Goal: Transaction & Acquisition: Purchase product/service

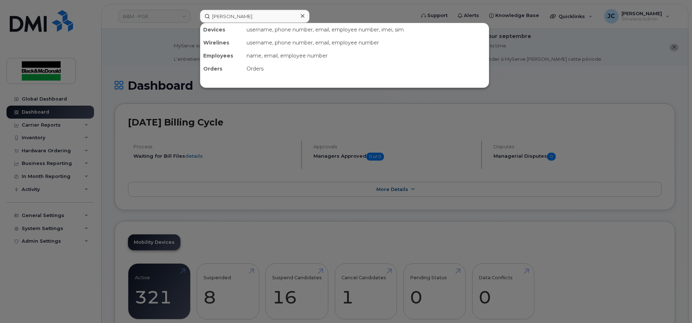
type input "[PERSON_NAME]"
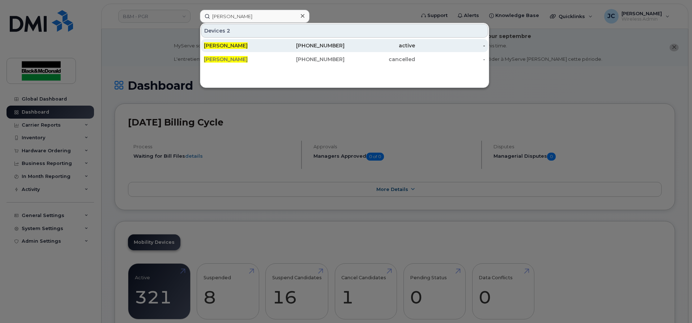
click at [328, 44] on div "905-261-6559" at bounding box center [309, 45] width 70 height 7
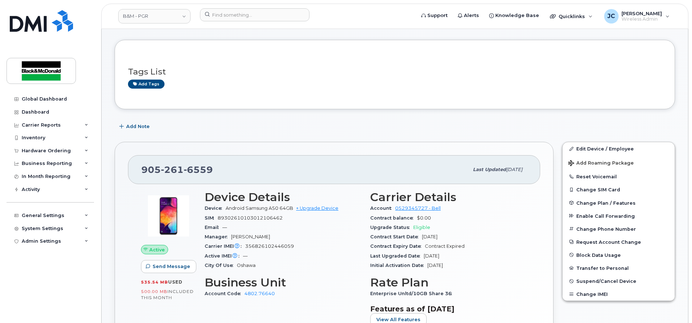
scroll to position [72, 0]
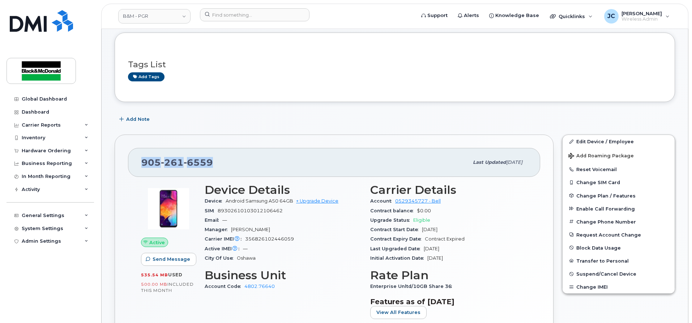
drag, startPoint x: 215, startPoint y: 158, endPoint x: 140, endPoint y: 167, distance: 75.7
click at [140, 167] on div "905 261 6559 Last updated Sep 04, 2025" at bounding box center [334, 162] width 412 height 29
copy span "905 261 6559"
click at [574, 10] on div "Quicklinks" at bounding box center [571, 16] width 53 height 14
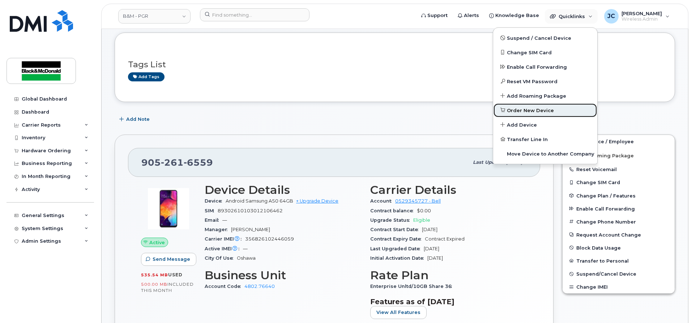
click at [526, 110] on span "Order New Device" at bounding box center [530, 110] width 47 height 7
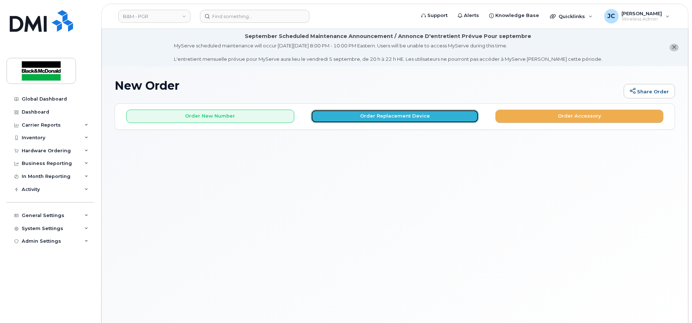
click at [418, 114] on button "Order Replacement Device" at bounding box center [395, 116] width 168 height 13
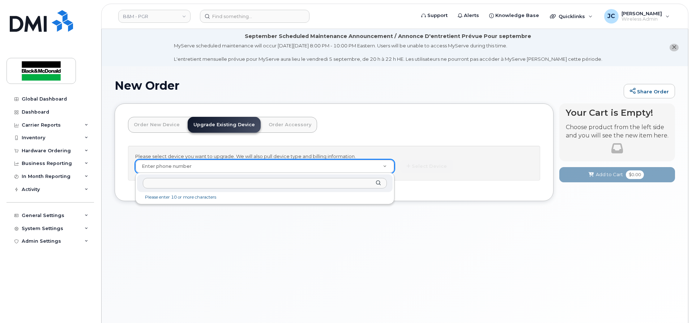
click at [173, 184] on input "text" at bounding box center [265, 183] width 244 height 10
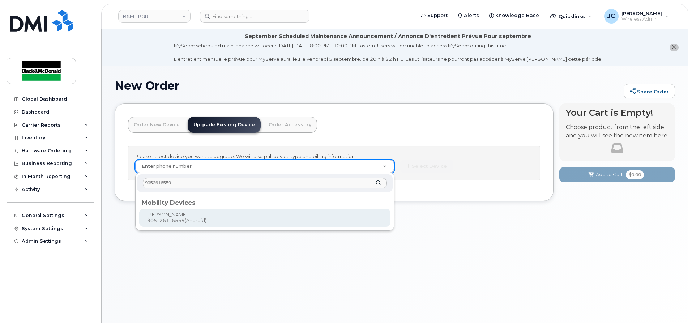
type input "9052616559"
type input "401505"
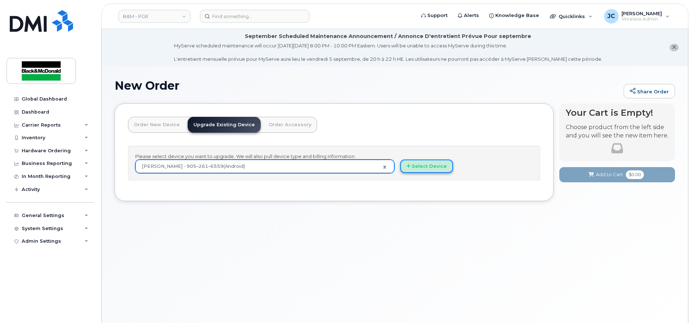
click at [425, 167] on button "Select Device" at bounding box center [426, 165] width 53 height 13
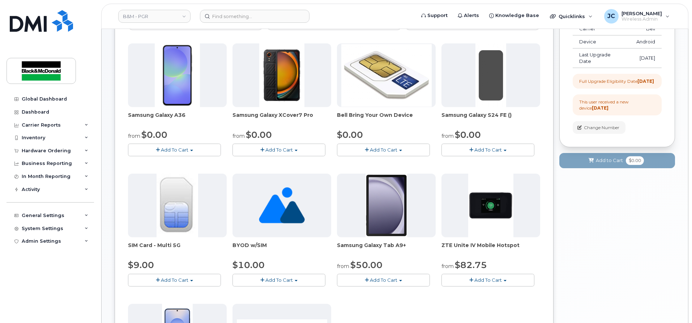
scroll to position [107, 0]
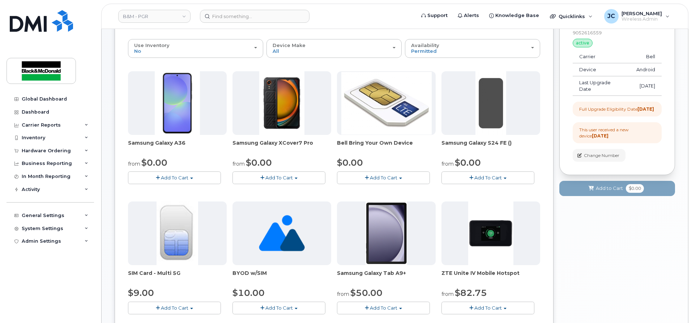
click at [179, 177] on span "Add To Cart" at bounding box center [174, 178] width 27 height 6
click at [179, 192] on link "$0.00 - 3 year term - voice & data plan" at bounding box center [182, 191] width 104 height 9
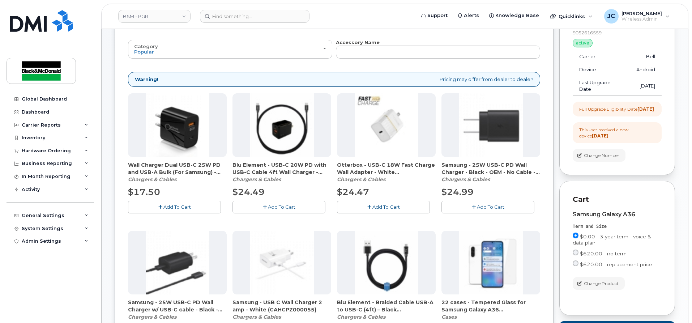
click at [463, 205] on button "Add To Cart" at bounding box center [487, 207] width 93 height 13
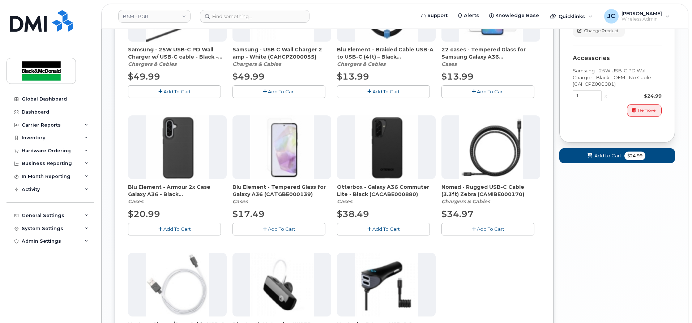
scroll to position [360, 0]
click at [268, 224] on button "Add To Cart" at bounding box center [278, 228] width 93 height 13
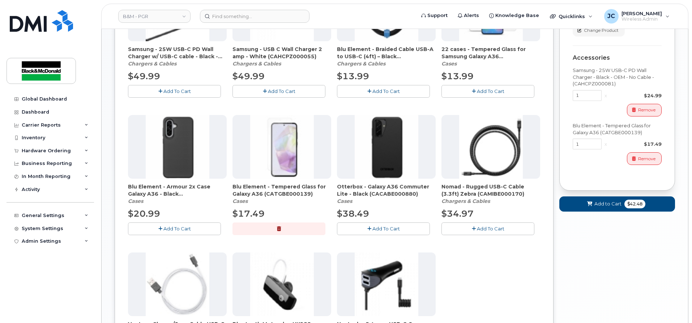
click at [384, 231] on span "Add To Cart" at bounding box center [385, 229] width 27 height 6
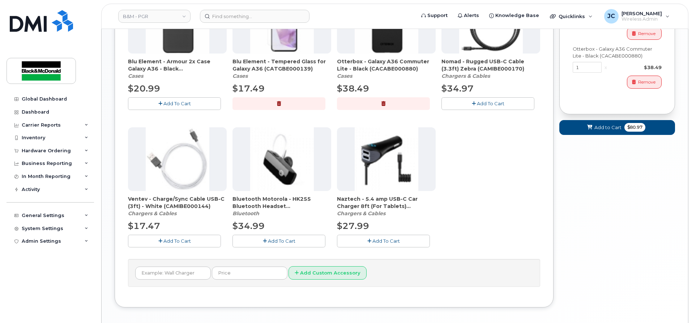
scroll to position [504, 0]
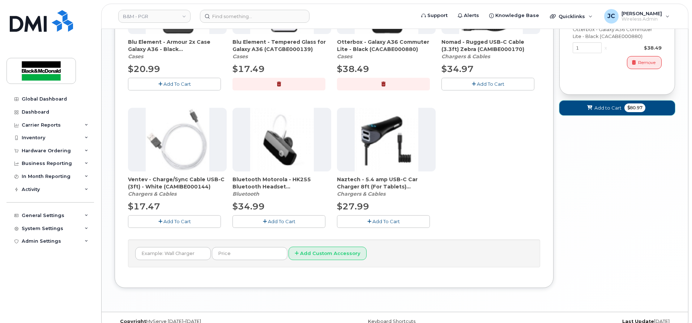
click at [586, 115] on button "Add to Cart $80.97" at bounding box center [617, 107] width 116 height 15
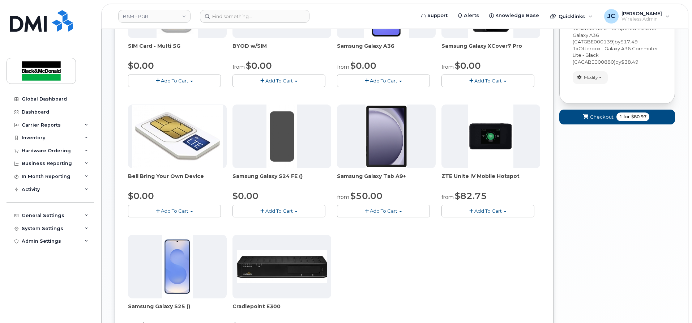
scroll to position [179, 0]
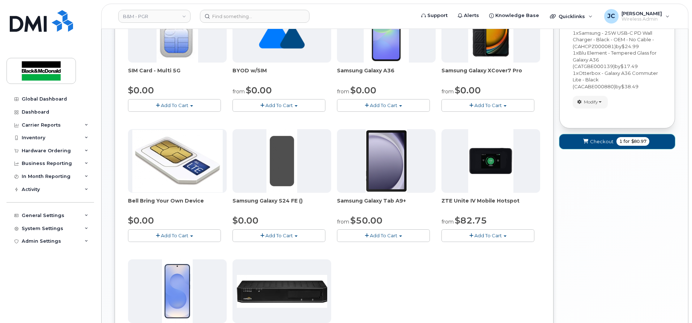
click at [586, 138] on span "submit" at bounding box center [585, 141] width 7 height 7
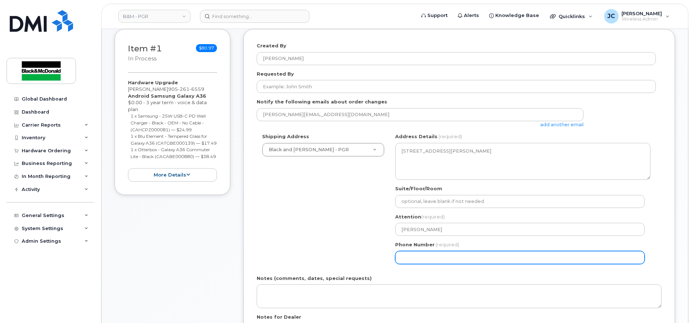
scroll to position [181, 0]
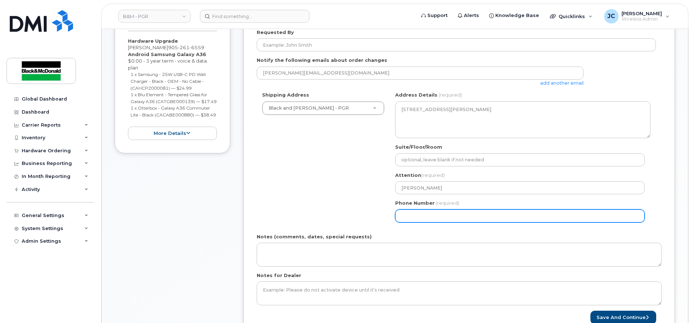
click at [420, 220] on input "Phone Number" at bounding box center [519, 215] width 249 height 13
click at [420, 218] on input "Phone Number" at bounding box center [519, 215] width 249 height 13
select select
type input "905621313"
select select
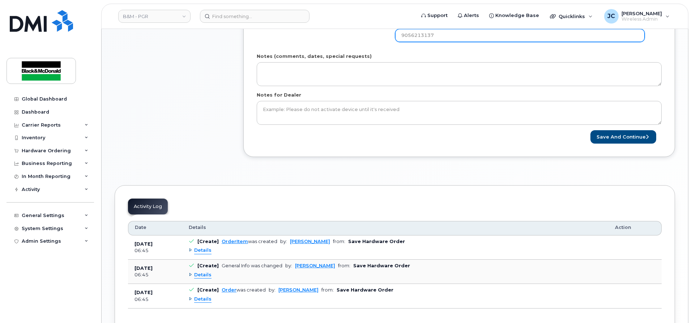
scroll to position [361, 0]
type input "9056213137"
click at [629, 138] on button "Save and Continue" at bounding box center [623, 136] width 66 height 13
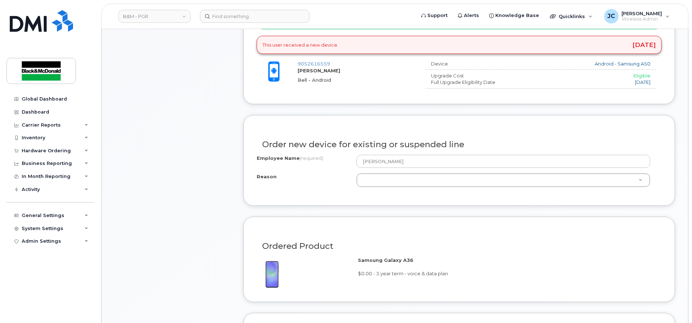
scroll to position [325, 0]
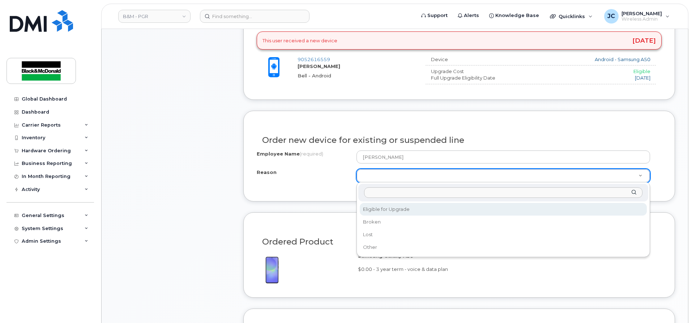
click at [616, 197] on input "Reason" at bounding box center [503, 192] width 278 height 10
select select "eligible_for_upgrade"
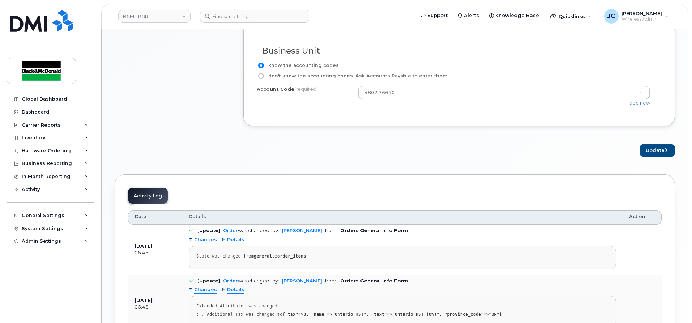
scroll to position [615, 0]
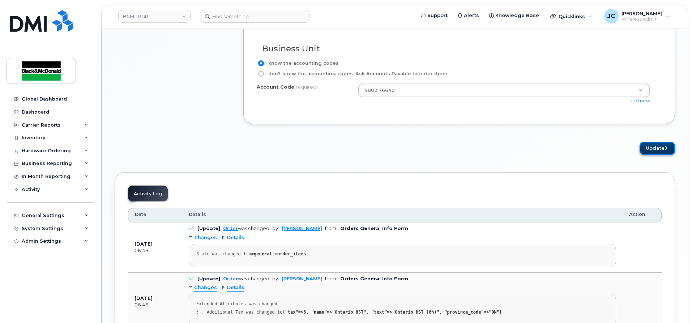
click at [644, 147] on button "Update" at bounding box center [656, 148] width 35 height 13
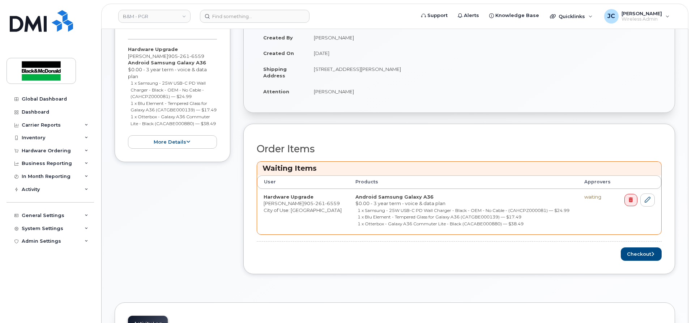
scroll to position [217, 0]
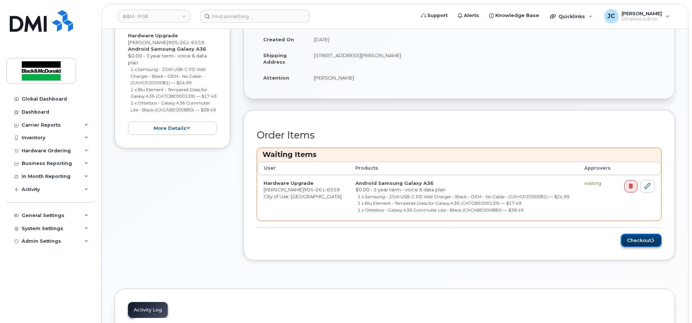
click at [634, 240] on button "Checkout" at bounding box center [641, 240] width 41 height 13
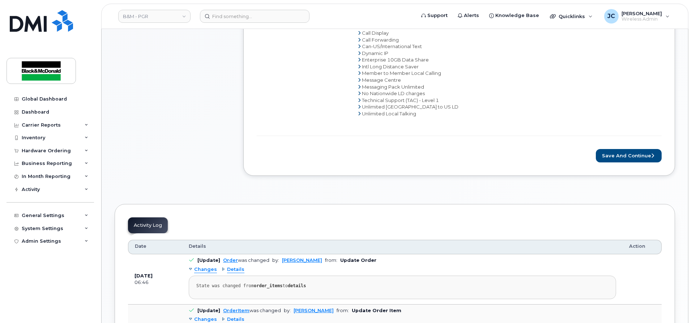
scroll to position [361, 0]
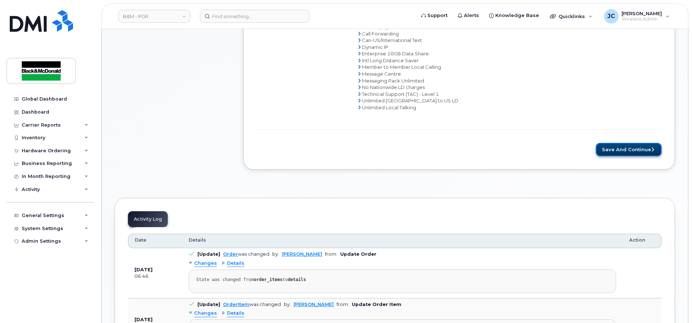
click at [634, 151] on button "Save and Continue" at bounding box center [629, 149] width 66 height 13
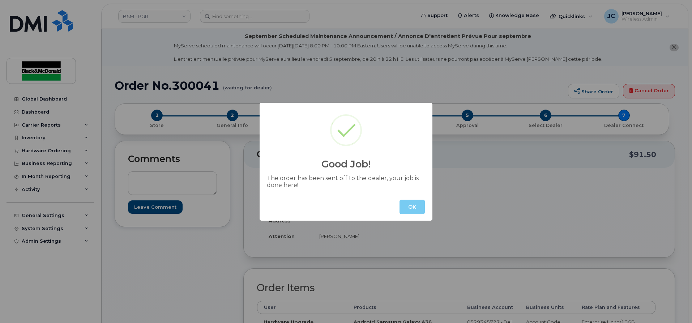
click at [404, 204] on button "OK" at bounding box center [411, 207] width 25 height 14
